Goal: Information Seeking & Learning: Learn about a topic

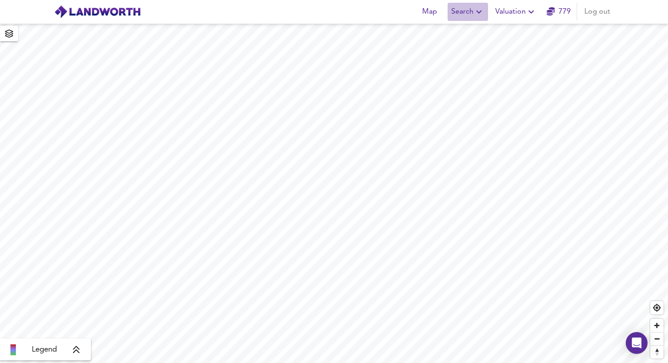
click at [464, 20] on button "Search" at bounding box center [468, 12] width 40 height 18
click at [461, 37] on li "New Search" at bounding box center [468, 33] width 90 height 16
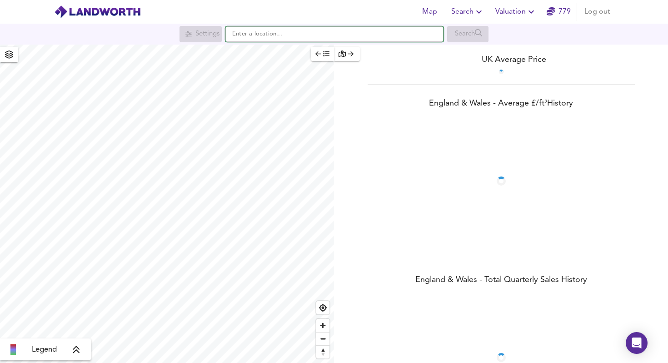
click at [328, 26] on input "text" at bounding box center [334, 33] width 218 height 15
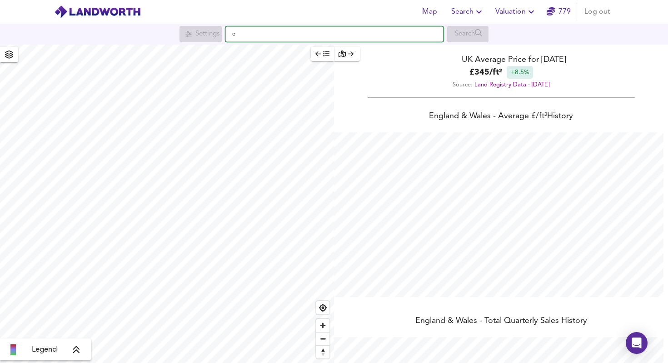
scroll to position [363, 668]
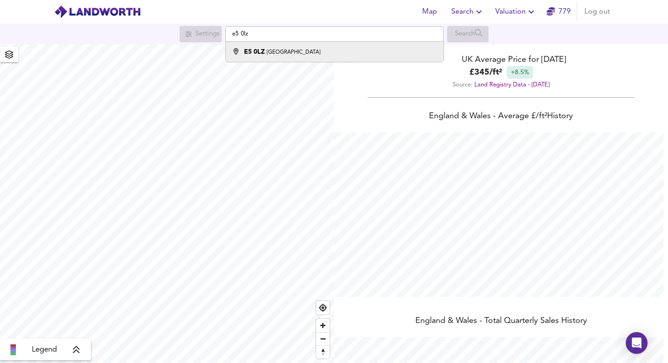
click at [329, 45] on li "E5 [STREET_ADDRESS]" at bounding box center [334, 52] width 217 height 20
type input "[GEOGRAPHIC_DATA]"
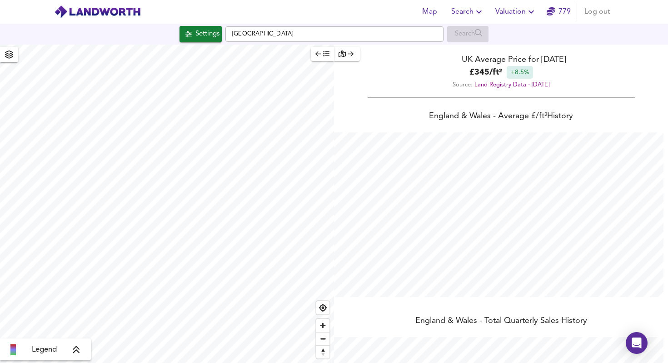
checkbox input "false"
checkbox input "true"
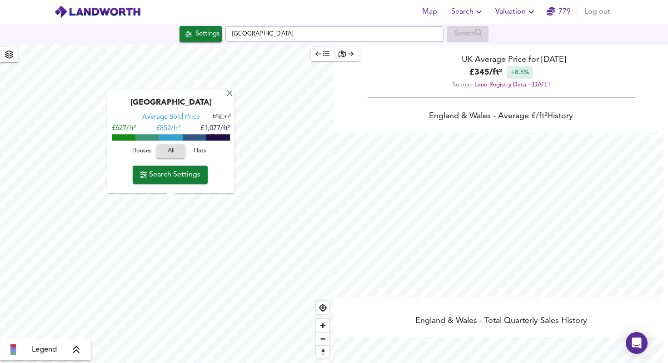
type input "201"
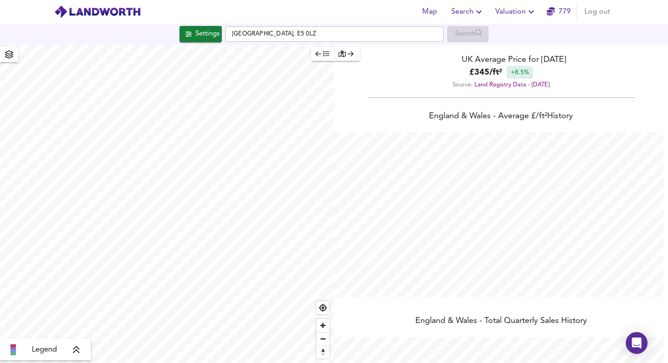
scroll to position [147, 0]
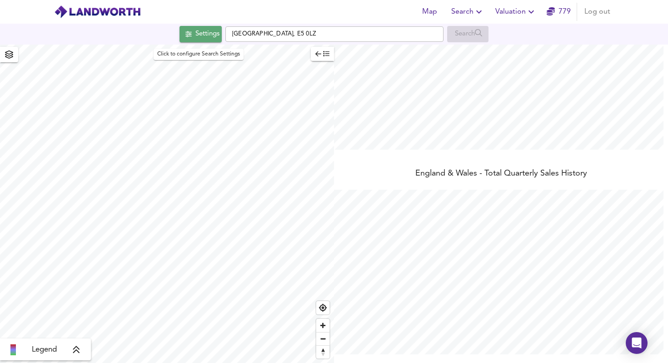
click at [211, 30] on div "Settings" at bounding box center [207, 34] width 24 height 12
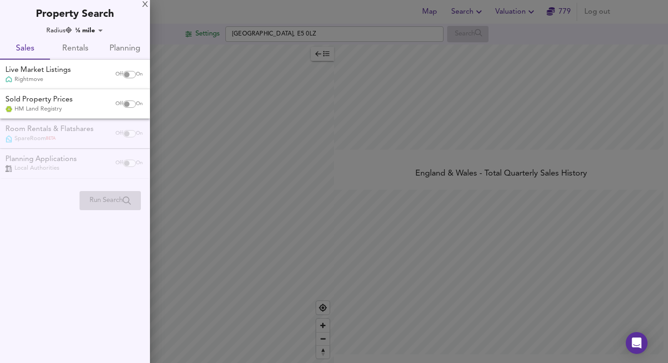
click at [126, 105] on input "checkbox" at bounding box center [127, 103] width 22 height 7
checkbox input "true"
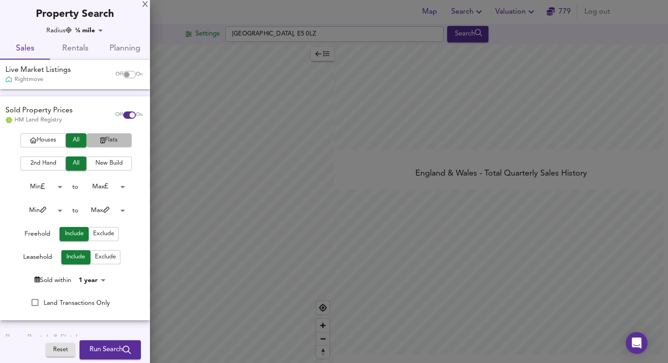
click at [100, 141] on icon "button" at bounding box center [102, 140] width 5 height 6
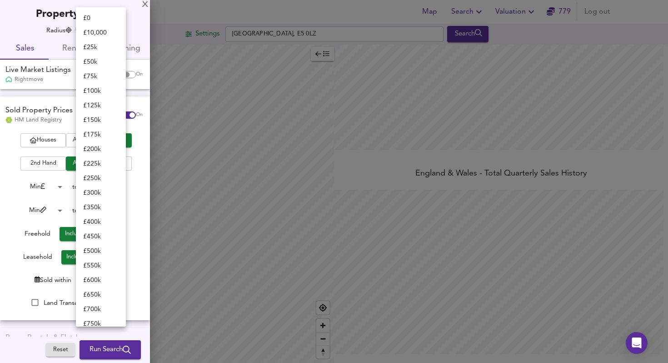
click at [106, 180] on body "Map Search Valuation 779 Log out Settings [GEOGRAPHIC_DATA] 0LZ Search Legend U…" at bounding box center [334, 181] width 668 height 363
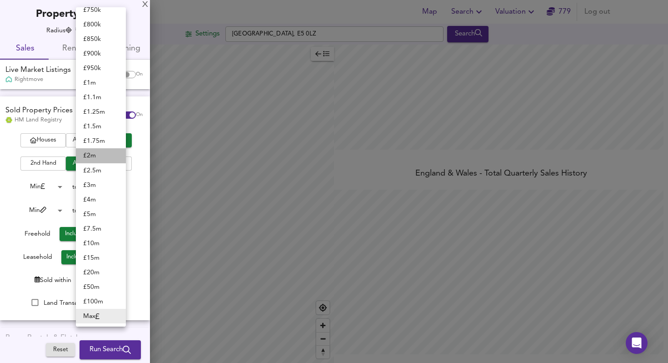
click at [108, 159] on li "£ 2m" at bounding box center [101, 155] width 50 height 15
type input "2000000"
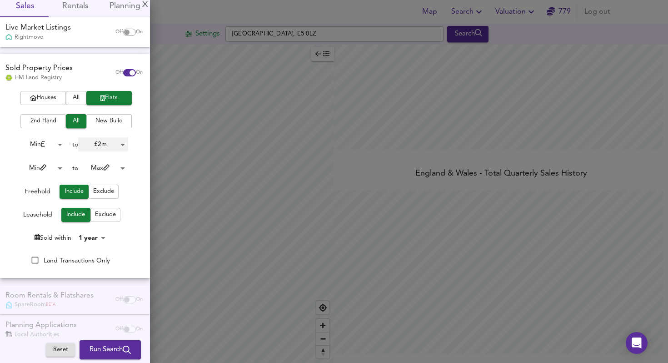
scroll to position [59, 0]
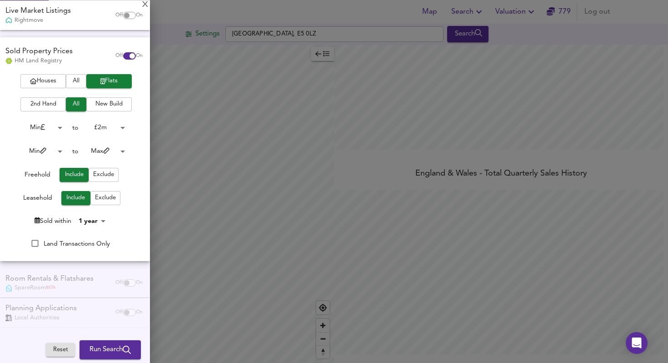
click at [100, 225] on body "Map Search Valuation 779 Log out Settings [GEOGRAPHIC_DATA] 0LZ Search Legend U…" at bounding box center [334, 181] width 668 height 363
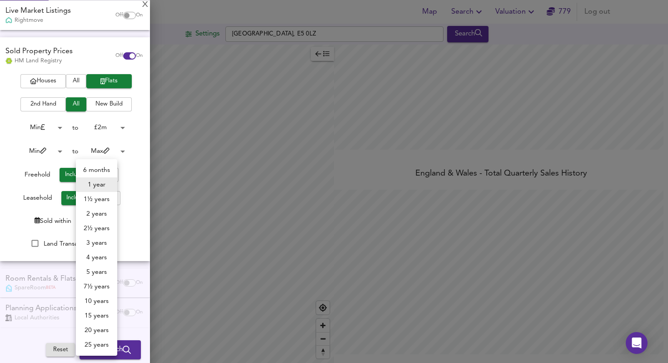
click at [101, 244] on li "3 years" at bounding box center [96, 242] width 41 height 15
type input "36"
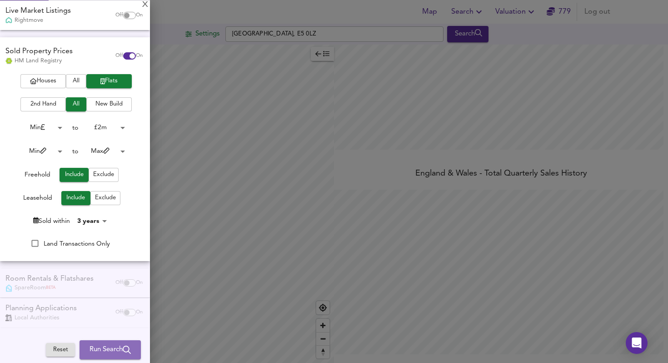
click at [97, 344] on span "Run Search" at bounding box center [110, 350] width 41 height 12
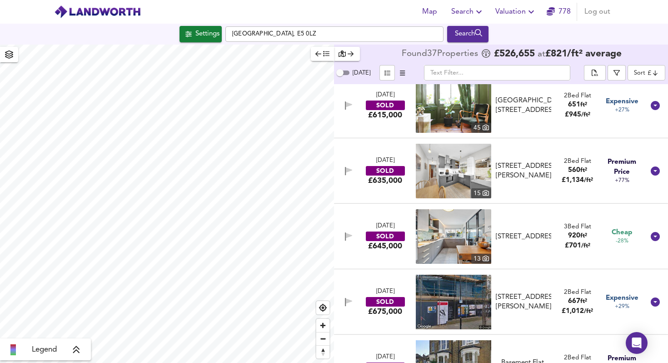
scroll to position [1644, 0]
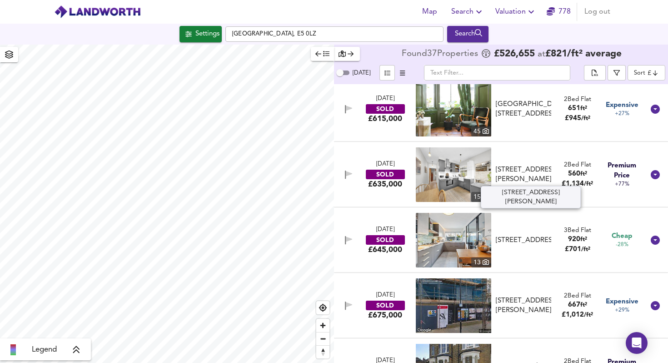
click at [544, 182] on div "[STREET_ADDRESS][PERSON_NAME]" at bounding box center [523, 175] width 55 height 20
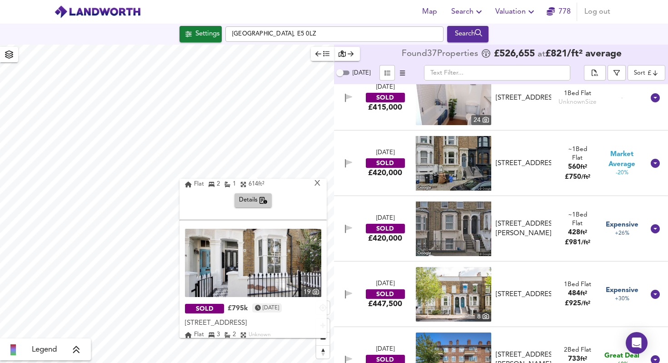
scroll to position [421, 0]
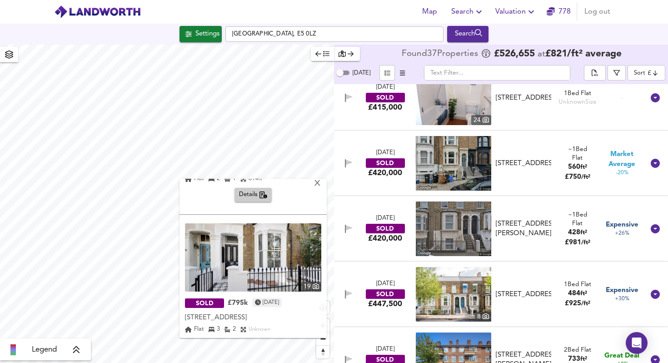
click at [235, 265] on img at bounding box center [253, 257] width 136 height 68
click at [319, 186] on div "X" at bounding box center [318, 184] width 8 height 9
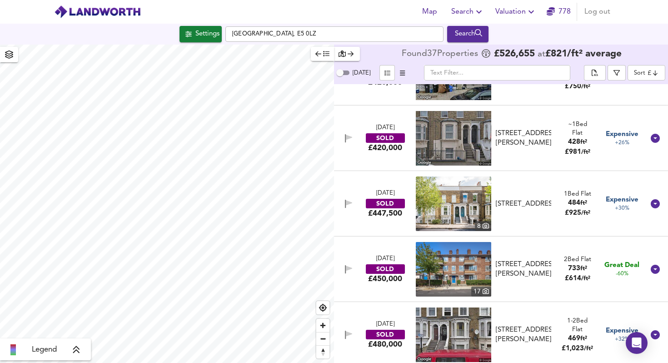
scroll to position [903, 0]
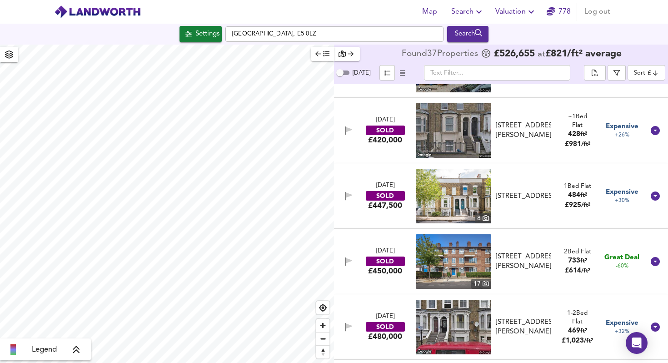
click at [478, 73] on input "text" at bounding box center [497, 72] width 146 height 15
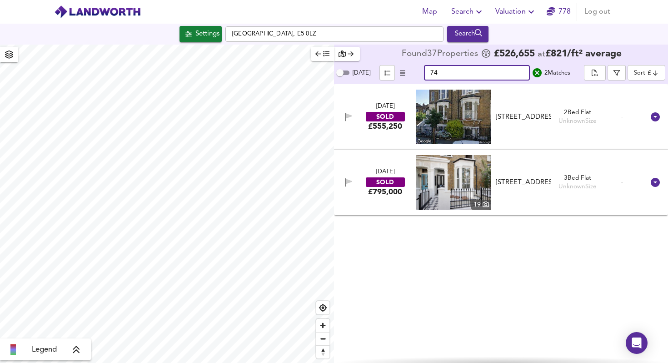
type input "74"
click at [394, 169] on div "[DATE]" at bounding box center [385, 172] width 18 height 9
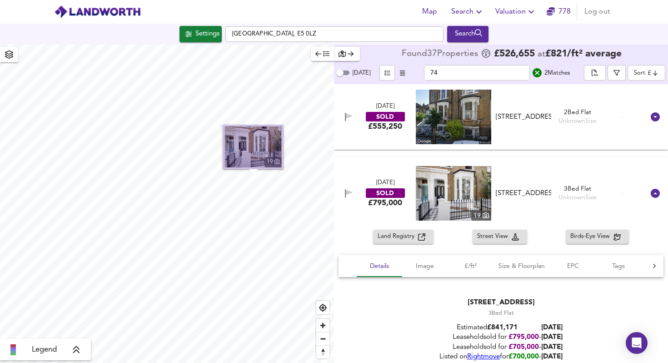
click at [273, 142] on img "button" at bounding box center [253, 146] width 57 height 41
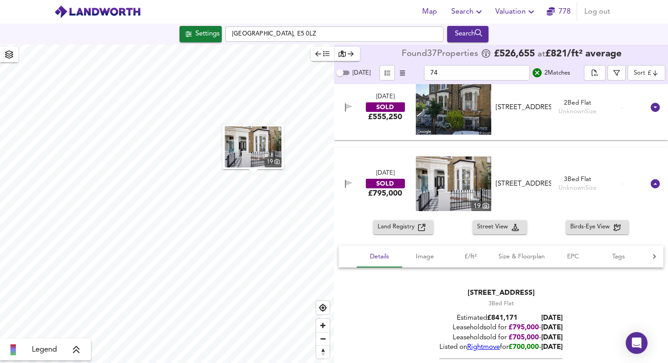
scroll to position [11, 0]
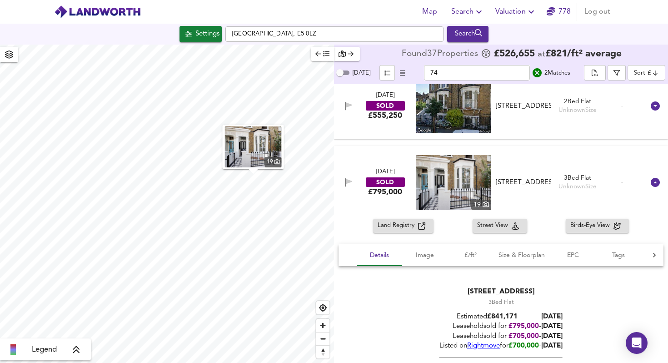
click at [545, 162] on div "[DATE] SOLD £795,000 19 Flat [STREET_ADDRESS] [STREET_ADDRESS] 3 Bed Flat Unkno…" at bounding box center [490, 182] width 309 height 55
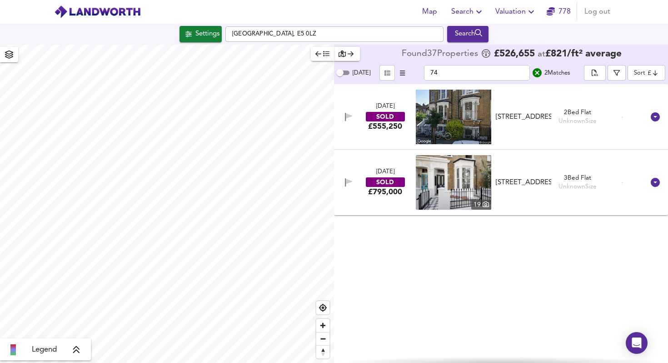
scroll to position [0, 0]
click at [650, 183] on icon at bounding box center [655, 182] width 11 height 11
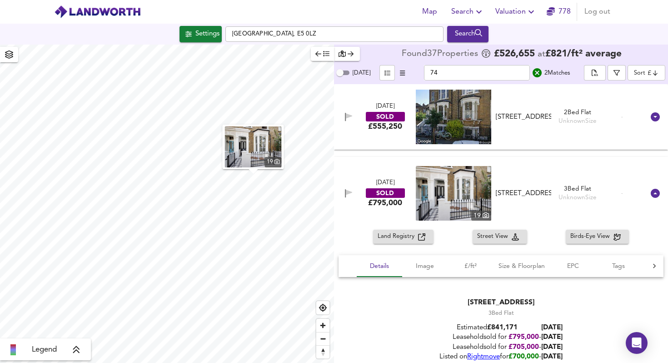
click at [650, 183] on div at bounding box center [655, 193] width 22 height 22
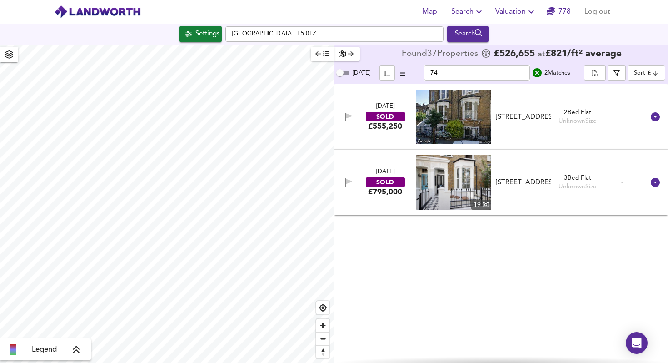
click at [534, 73] on icon "search" at bounding box center [537, 72] width 9 height 9
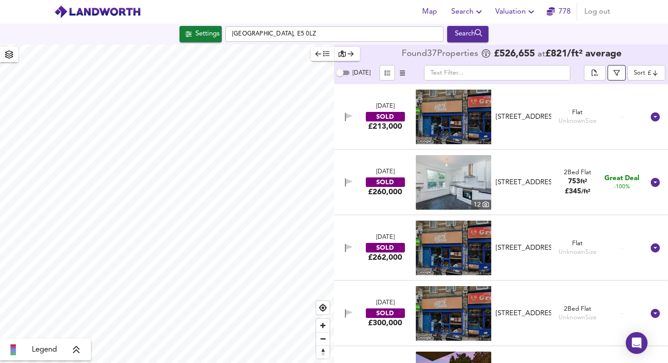
click at [615, 75] on icon "button" at bounding box center [617, 73] width 6 height 6
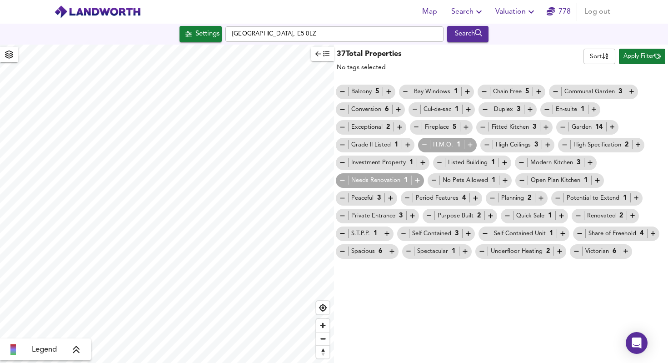
click at [659, 53] on icon "button" at bounding box center [657, 56] width 6 height 6
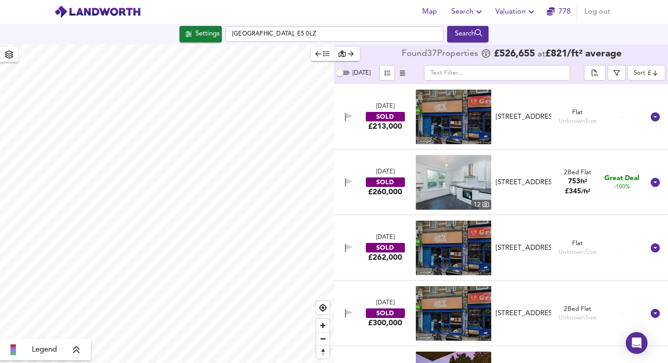
click at [643, 75] on body "Map Search Valuation 778 Log out Settings [GEOGRAPHIC_DATA], E5 0LZ Search Lege…" at bounding box center [334, 181] width 668 height 363
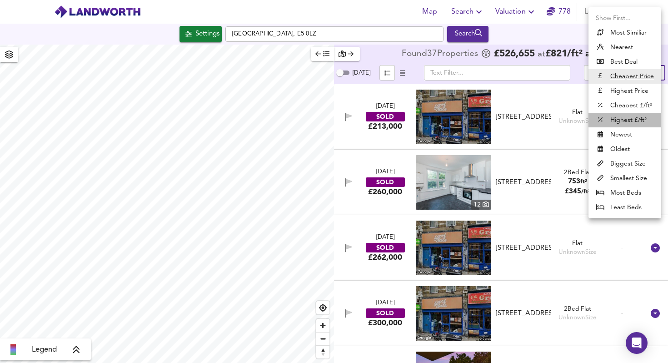
click at [634, 117] on li "Highest £/ft²" at bounding box center [625, 120] width 73 height 15
type input "highppsf"
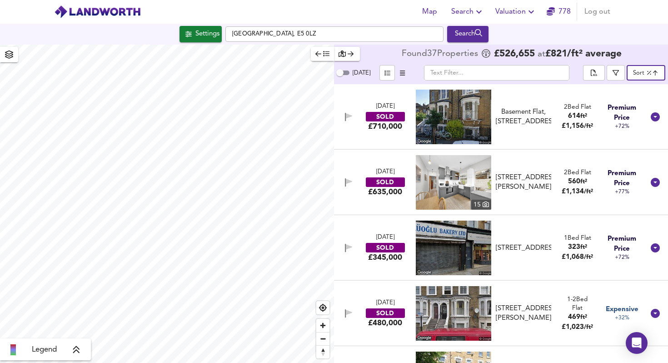
click at [487, 109] on img at bounding box center [453, 117] width 75 height 55
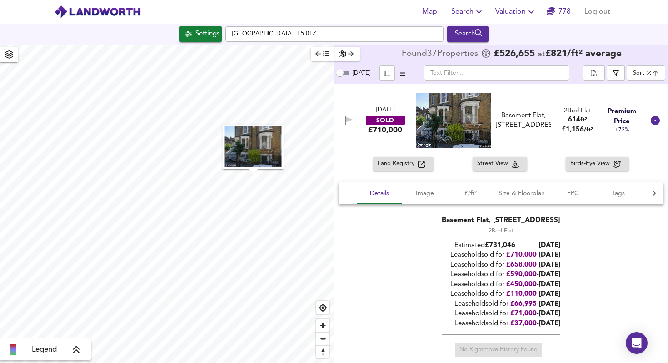
click at [465, 130] on img at bounding box center [453, 120] width 75 height 55
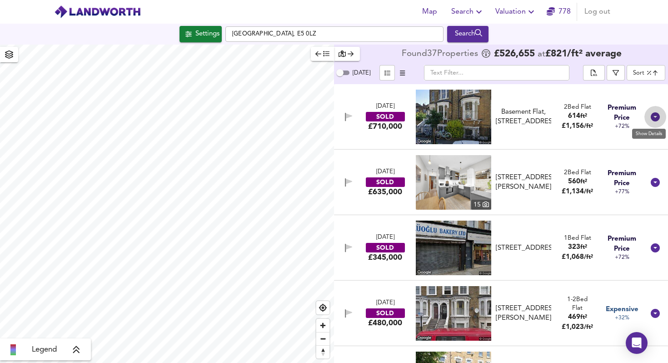
click at [653, 118] on icon at bounding box center [655, 116] width 9 height 9
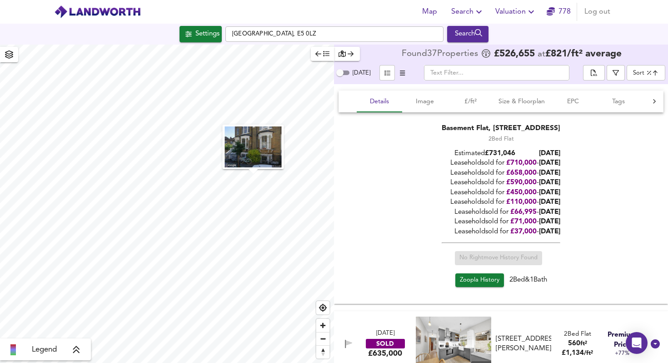
scroll to position [93, 0]
click at [514, 255] on div "No Rightmove History Found" at bounding box center [501, 261] width 119 height 22
click at [470, 283] on span "Zoopla History" at bounding box center [480, 279] width 40 height 10
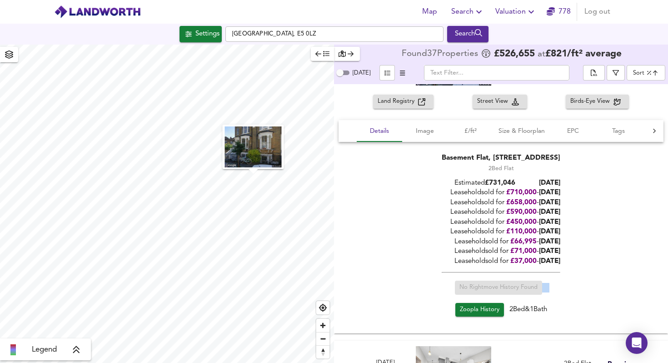
scroll to position [0, 0]
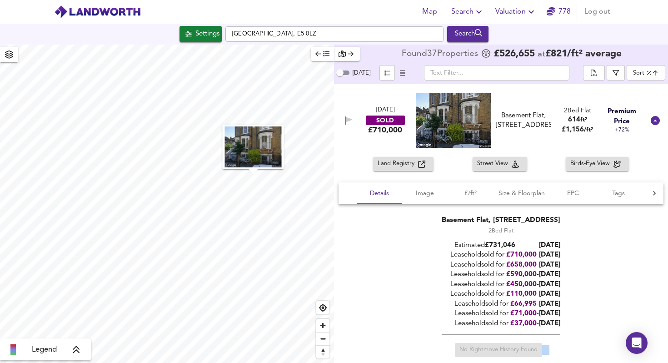
click at [370, 141] on div "[DATE] SOLD £710,000 Basement [STREET_ADDRESS] Basement Flat, [STREET_ADDRESS][…" at bounding box center [490, 120] width 309 height 55
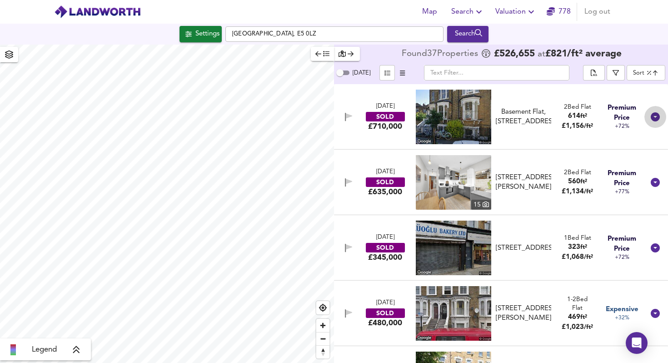
click at [652, 124] on div at bounding box center [655, 117] width 22 height 22
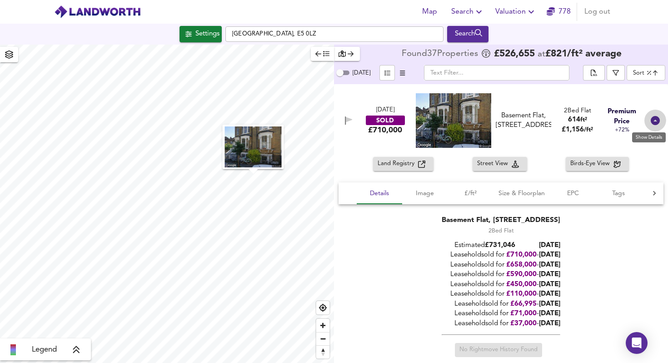
click at [652, 124] on icon at bounding box center [655, 120] width 9 height 9
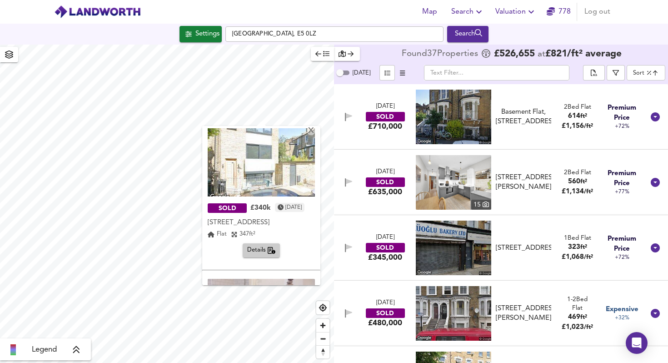
scroll to position [4, 0]
click at [267, 168] on img at bounding box center [261, 162] width 107 height 68
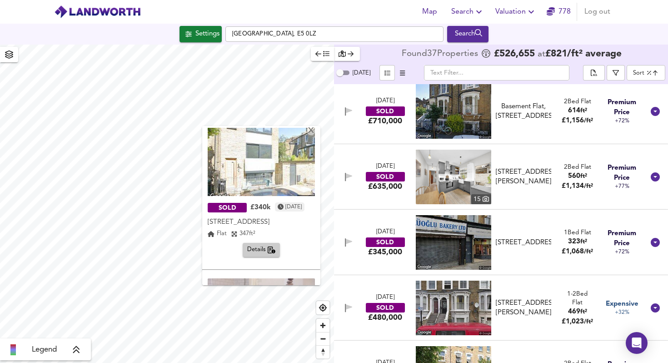
scroll to position [6, 0]
click at [518, 247] on div "[STREET_ADDRESS]" at bounding box center [523, 242] width 55 height 10
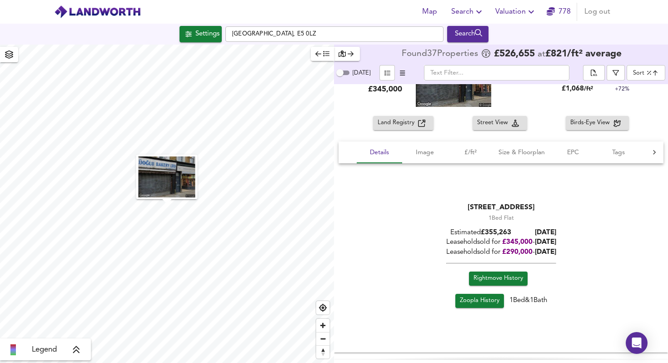
scroll to position [181, 0]
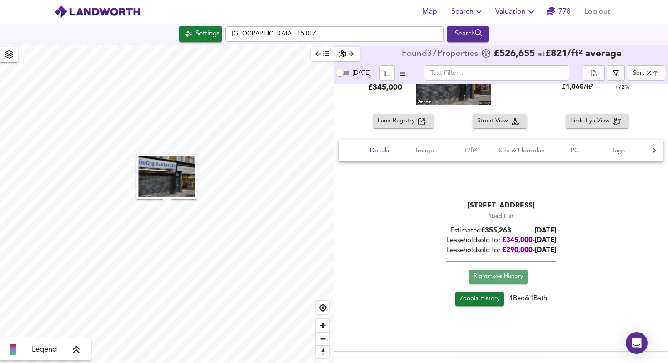
click at [510, 279] on span "Rightmove History" at bounding box center [499, 276] width 50 height 10
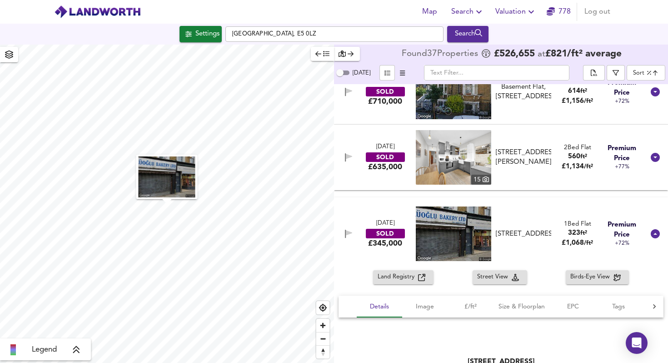
scroll to position [27, 0]
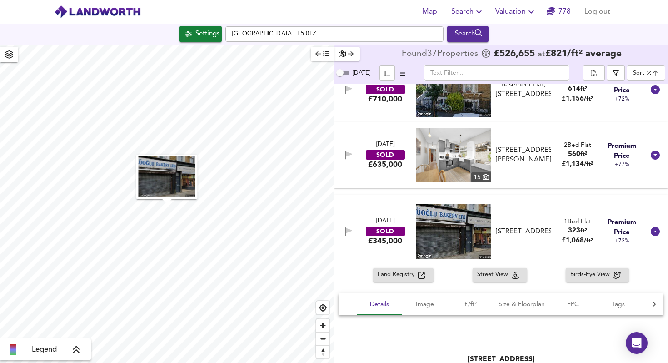
click at [474, 73] on input "text" at bounding box center [496, 72] width 145 height 15
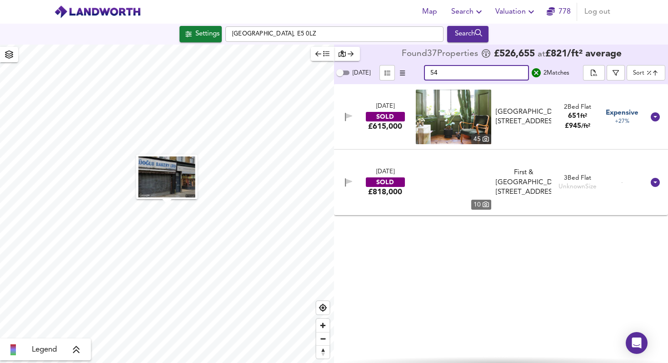
scroll to position [0, 0]
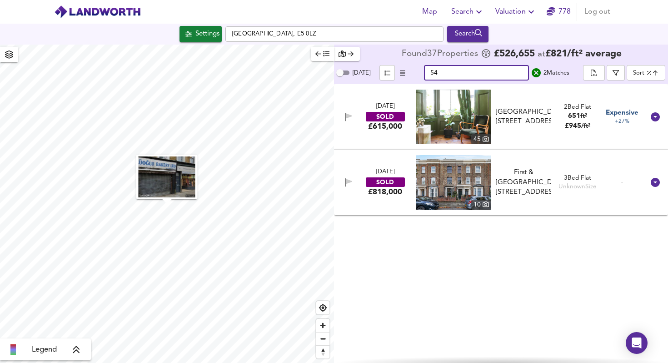
click at [479, 74] on input "54" at bounding box center [476, 72] width 105 height 15
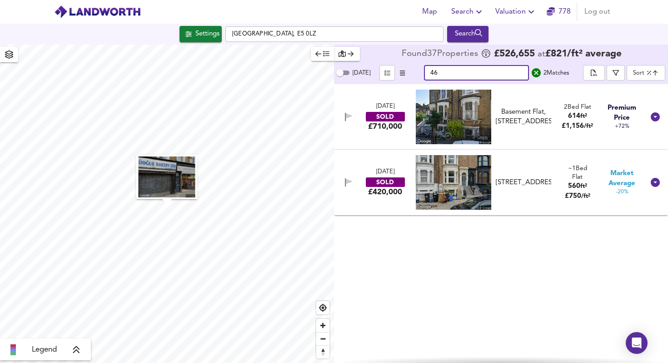
type input "46"
click at [534, 75] on icon "search" at bounding box center [536, 72] width 9 height 9
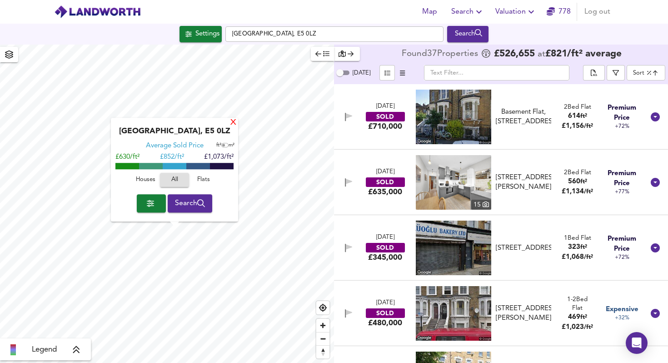
click at [230, 122] on div "X" at bounding box center [234, 123] width 8 height 9
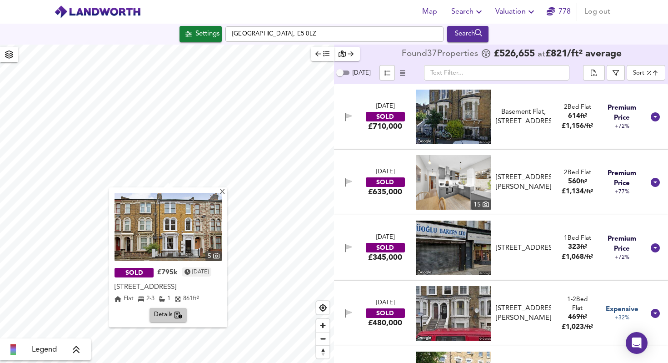
click at [172, 237] on img at bounding box center [168, 227] width 107 height 68
click at [178, 230] on img at bounding box center [168, 227] width 107 height 68
click at [654, 118] on icon at bounding box center [655, 116] width 9 height 9
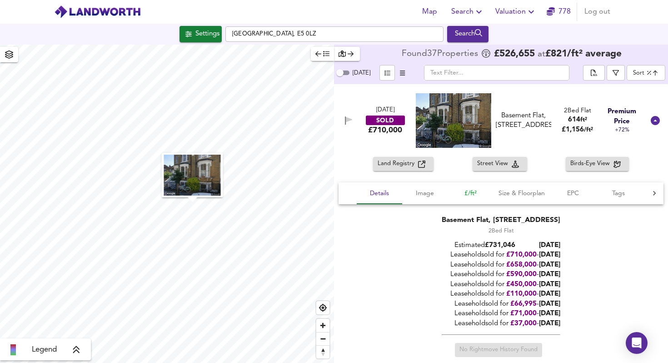
click at [473, 194] on span "£/ft²" at bounding box center [470, 193] width 35 height 11
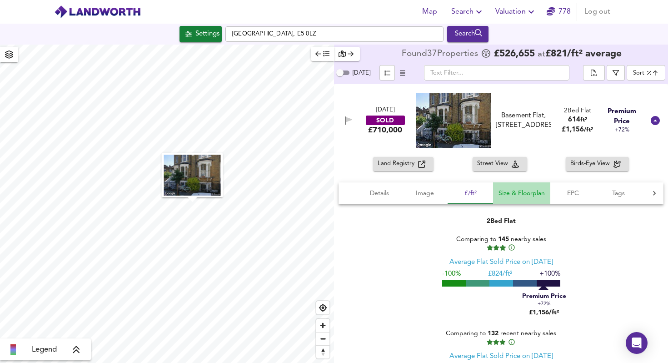
click at [512, 190] on span "Size & Floorplan" at bounding box center [522, 193] width 46 height 11
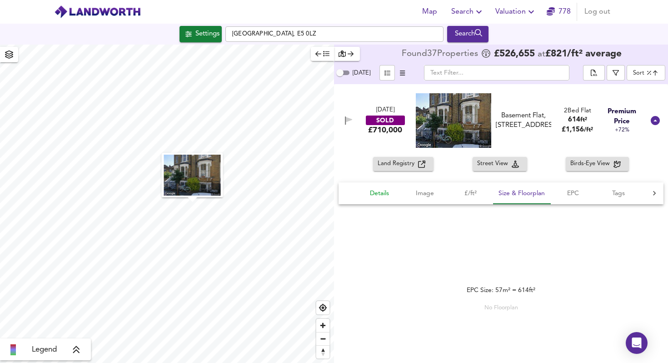
click at [374, 196] on span "Details" at bounding box center [379, 193] width 35 height 11
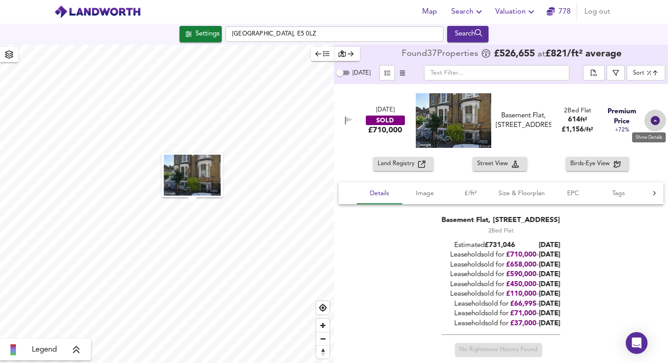
click at [656, 121] on icon at bounding box center [655, 120] width 11 height 11
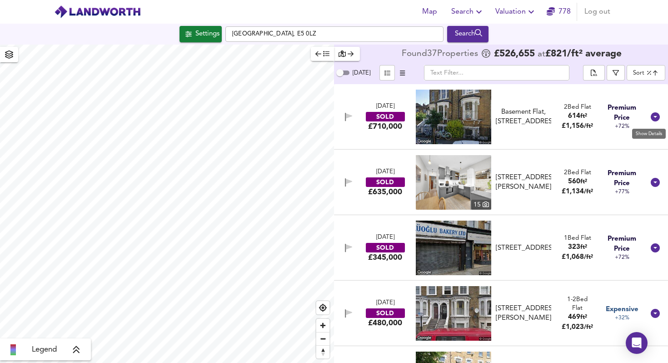
click at [656, 121] on icon at bounding box center [655, 116] width 11 height 11
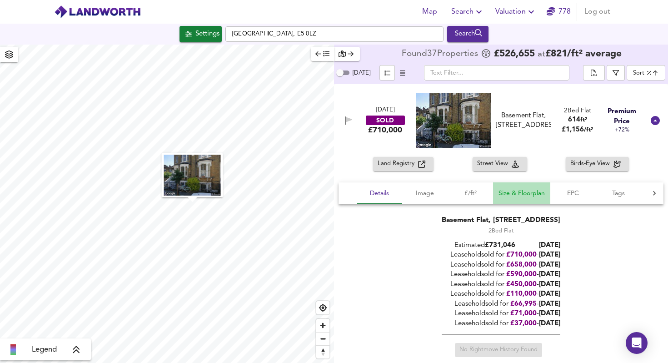
click at [535, 194] on span "Size & Floorplan" at bounding box center [522, 193] width 46 height 11
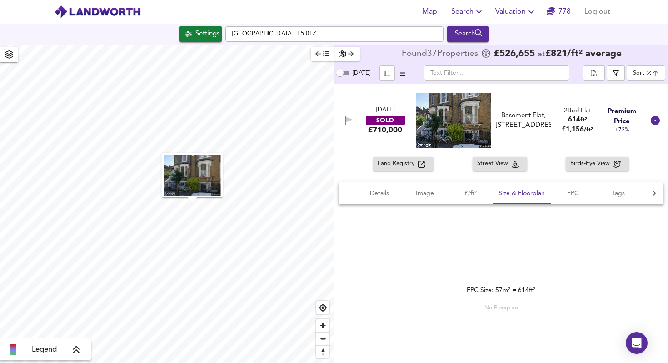
click at [519, 286] on div "EPC Size: 57m² = 614ft² No Floorplan" at bounding box center [501, 298] width 69 height 26
click at [369, 191] on span "Details" at bounding box center [379, 193] width 35 height 11
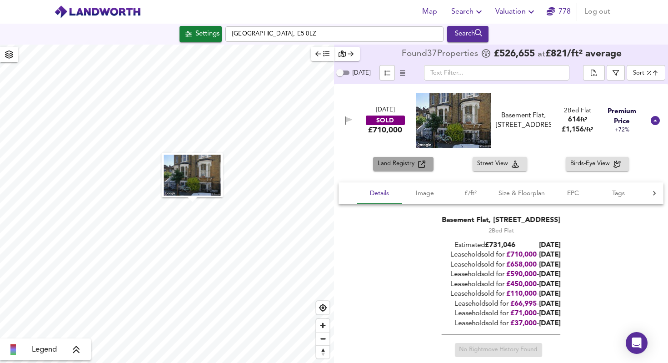
click at [411, 167] on span "Land Registry" at bounding box center [398, 164] width 40 height 10
click at [651, 124] on icon at bounding box center [655, 120] width 9 height 9
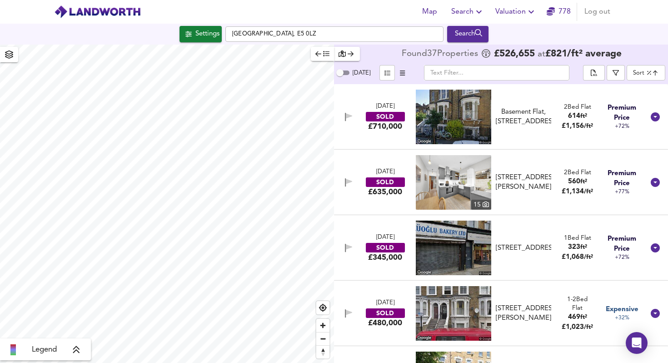
click at [541, 184] on div "[STREET_ADDRESS][PERSON_NAME]" at bounding box center [523, 183] width 55 height 20
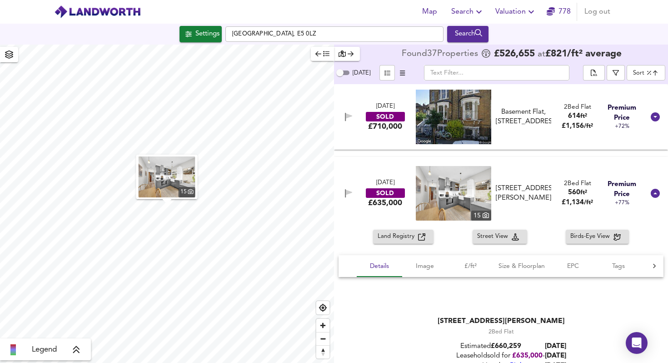
click at [450, 198] on img at bounding box center [453, 193] width 75 height 55
click at [429, 269] on span "Image" at bounding box center [425, 265] width 35 height 11
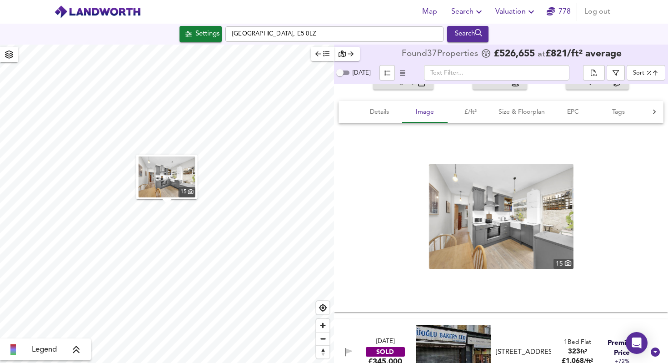
scroll to position [158, 0]
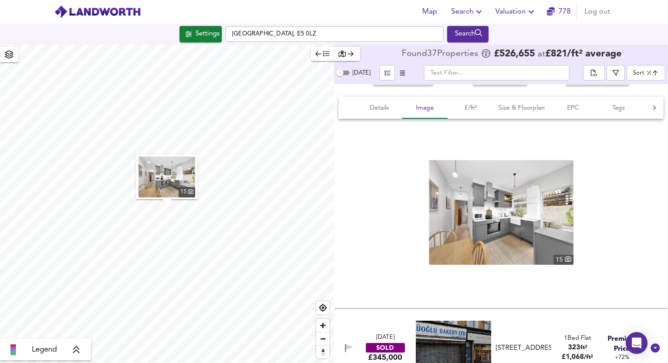
click at [566, 253] on img at bounding box center [501, 212] width 145 height 105
click at [9, 55] on icon "button" at bounding box center [9, 54] width 9 height 8
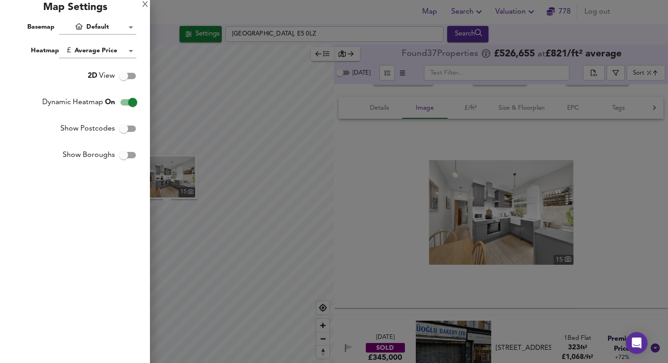
click at [239, 124] on div at bounding box center [334, 181] width 668 height 363
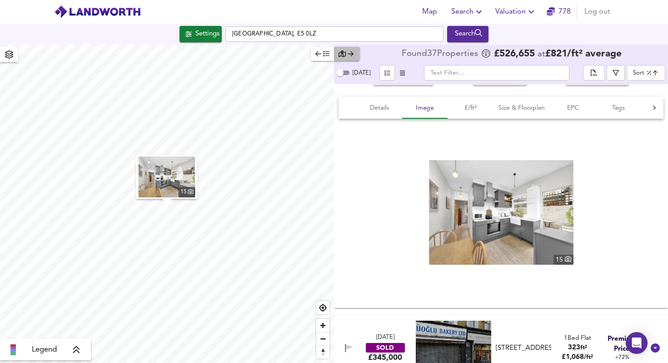
click at [345, 55] on icon "button" at bounding box center [342, 53] width 7 height 6
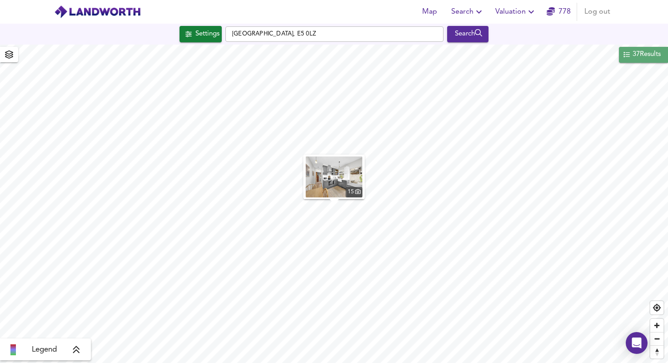
click at [654, 52] on div "37 Results" at bounding box center [647, 55] width 30 height 12
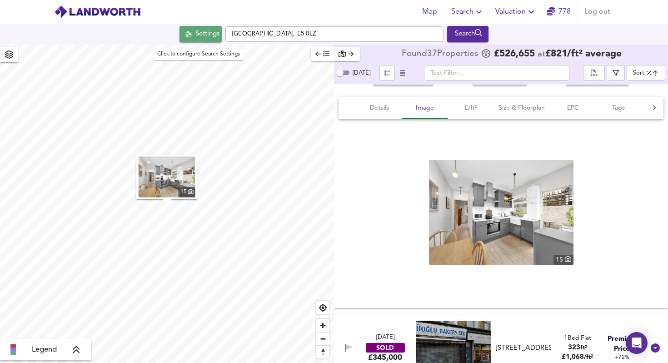
click at [205, 35] on div "Settings" at bounding box center [207, 34] width 24 height 12
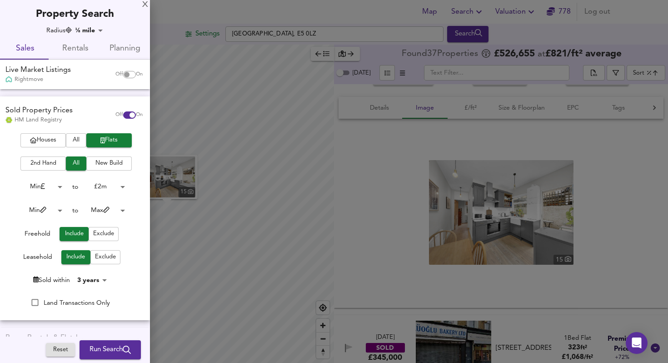
click at [120, 75] on input "checkbox" at bounding box center [127, 74] width 22 height 7
checkbox input "true"
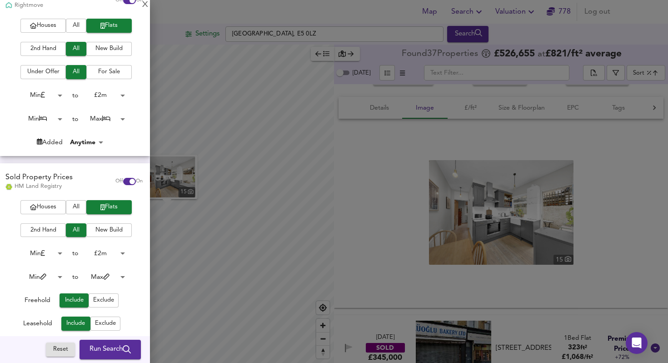
scroll to position [85, 0]
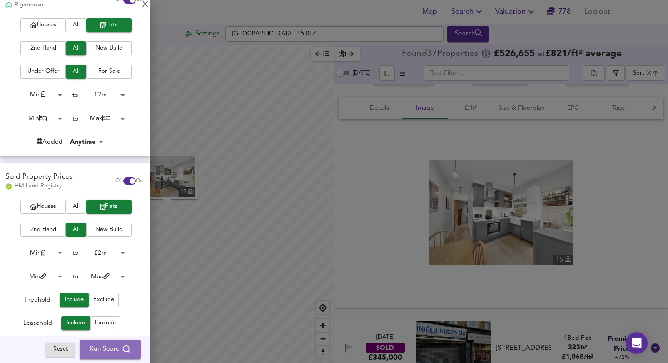
click at [116, 344] on span "Run Search" at bounding box center [110, 350] width 41 height 12
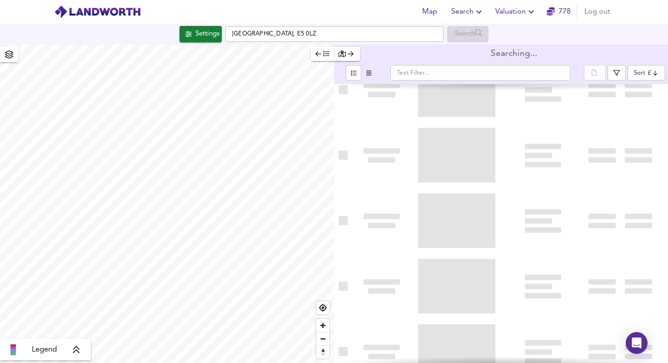
type input "bestdeal"
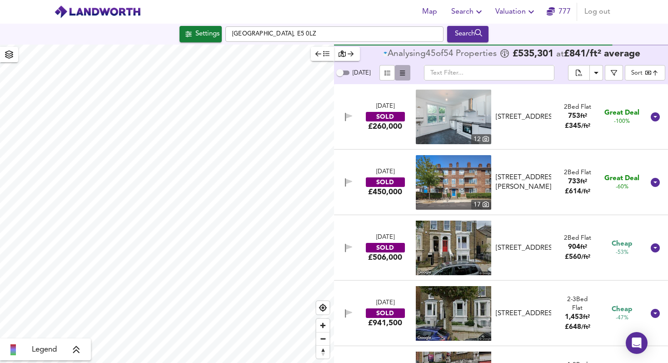
click at [401, 75] on icon "button" at bounding box center [402, 72] width 5 height 5
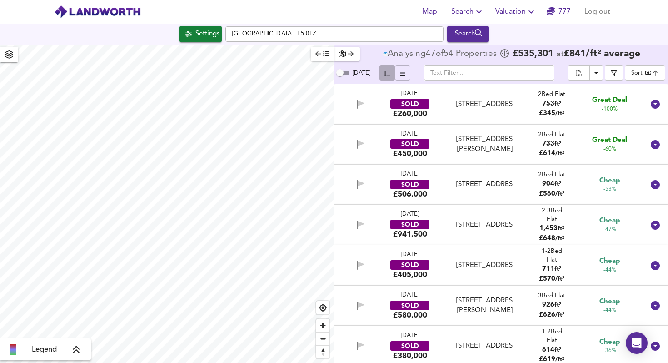
click at [384, 75] on icon "button" at bounding box center [387, 73] width 6 height 6
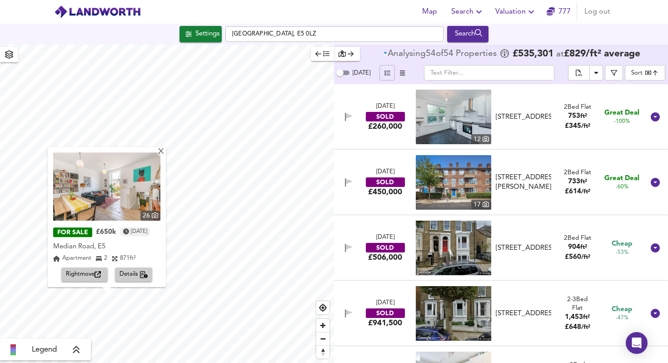
click at [114, 210] on img at bounding box center [106, 186] width 107 height 68
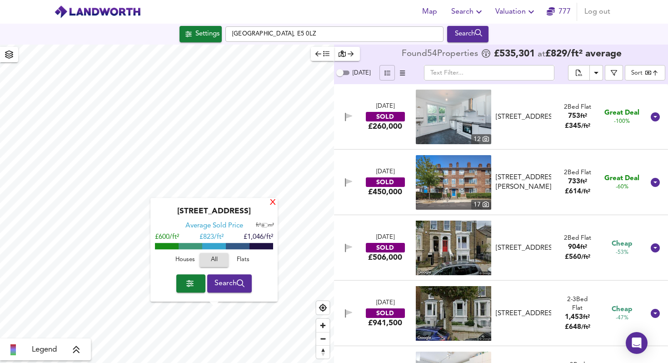
click at [272, 202] on div "X" at bounding box center [273, 203] width 8 height 9
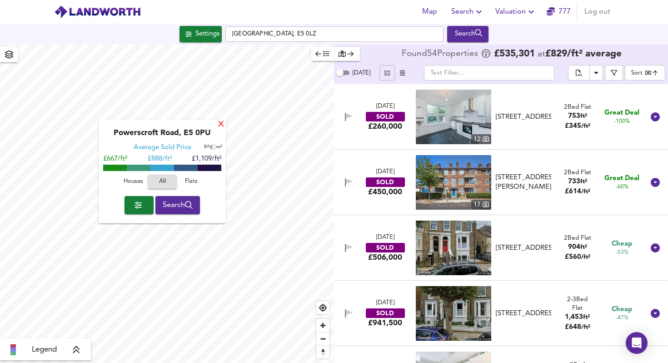
click at [220, 124] on div "X" at bounding box center [221, 124] width 8 height 9
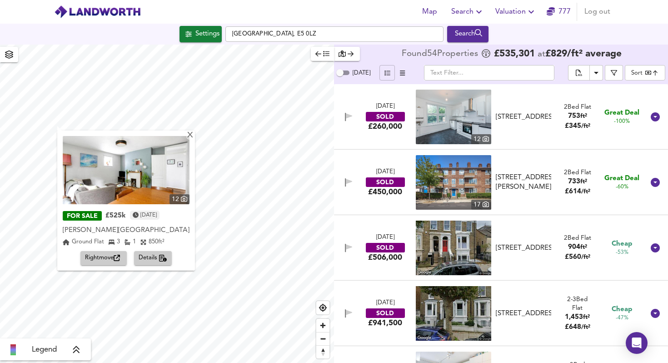
click at [113, 172] on img at bounding box center [126, 170] width 127 height 68
click at [186, 134] on div "X" at bounding box center [190, 135] width 8 height 9
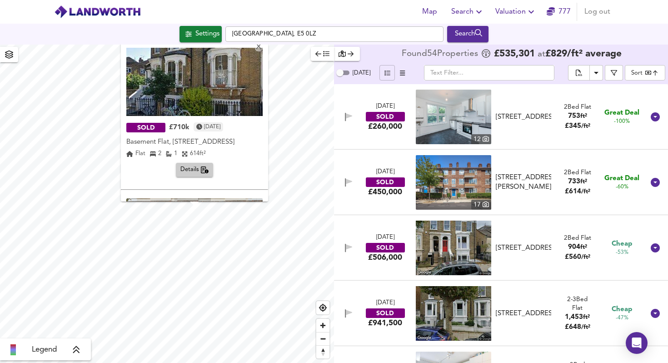
click at [189, 94] on img at bounding box center [194, 82] width 136 height 68
click at [185, 31] on icon "button" at bounding box center [188, 34] width 6 height 6
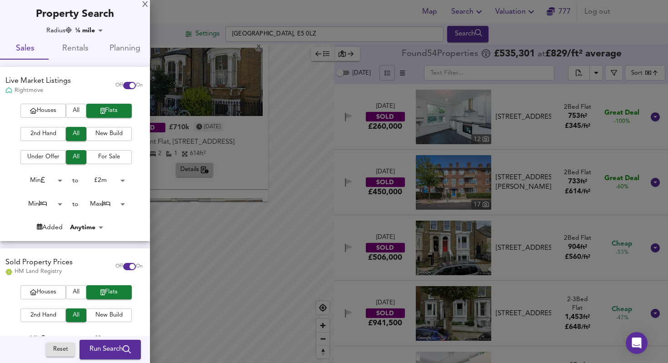
click at [121, 266] on input "checkbox" at bounding box center [132, 266] width 22 height 7
checkbox input "false"
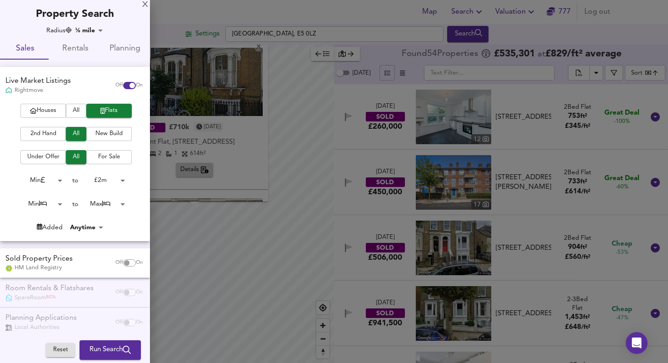
click at [112, 347] on span "Run Search" at bounding box center [110, 350] width 41 height 12
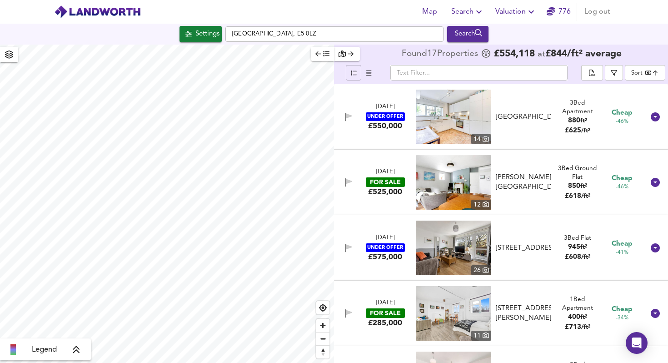
click at [634, 70] on body "Map Search Valuation [STREET_ADDRESS] 0LZ Search Legend Found 17 Propert ies £ …" at bounding box center [334, 181] width 668 height 363
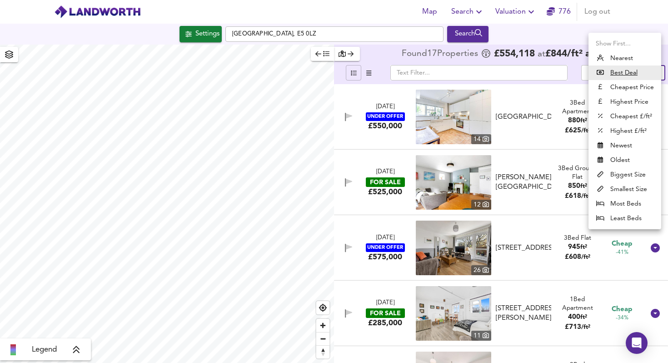
click at [634, 128] on li "Highest £/ft²" at bounding box center [625, 131] width 73 height 15
type input "highppsf"
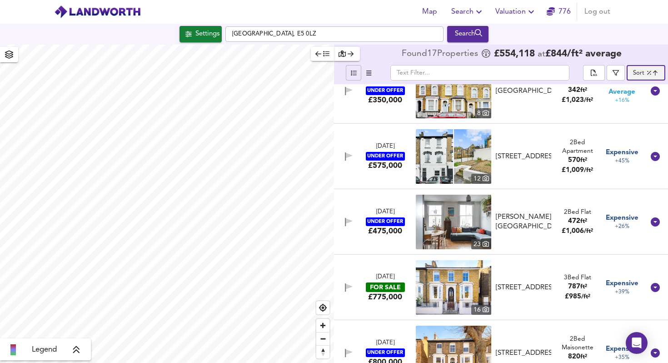
scroll to position [27, 0]
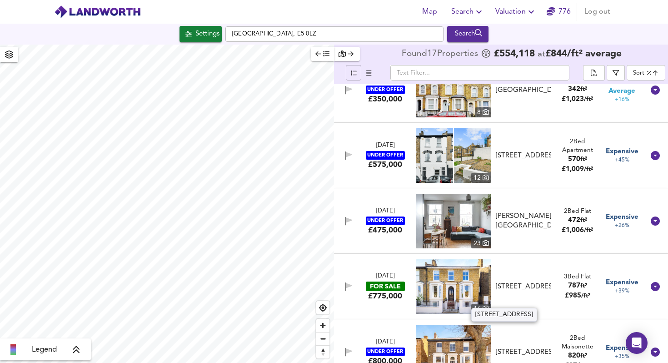
click at [533, 282] on div "[STREET_ADDRESS]" at bounding box center [523, 287] width 55 height 10
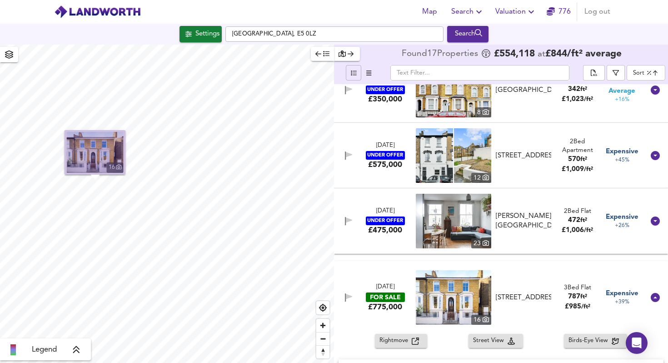
click at [97, 164] on img "button" at bounding box center [95, 152] width 57 height 41
